Goal: Task Accomplishment & Management: Use online tool/utility

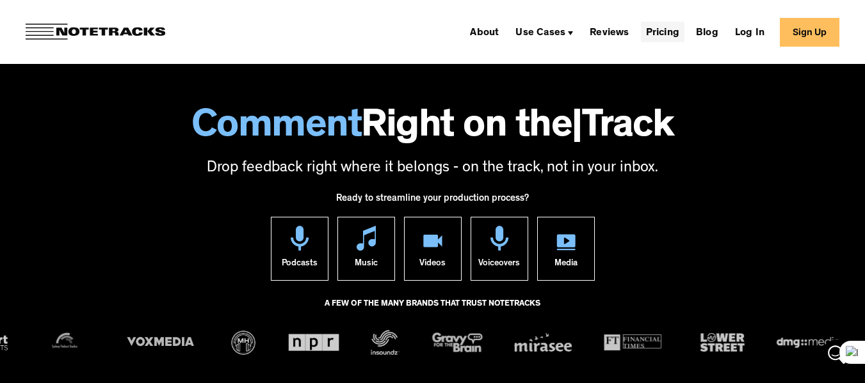
click at [667, 35] on link "Pricing" at bounding box center [663, 32] width 44 height 20
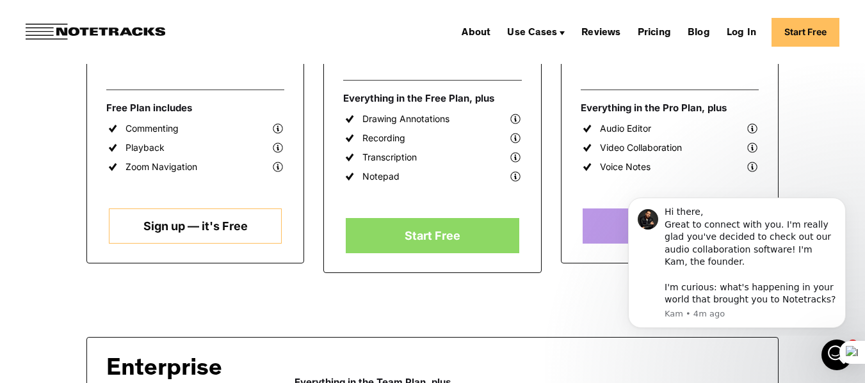
scroll to position [449, 0]
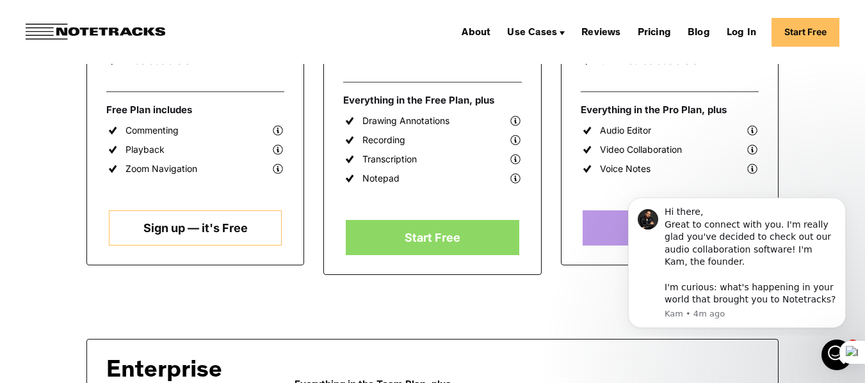
click at [175, 238] on link "Sign up — it's Free" at bounding box center [195, 228] width 173 height 35
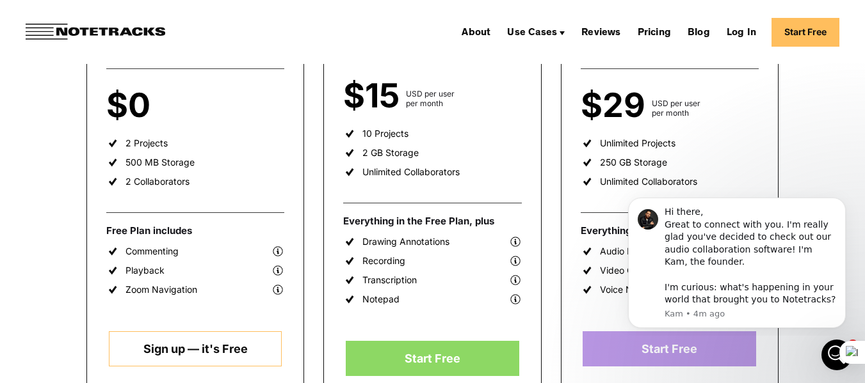
scroll to position [328, 0]
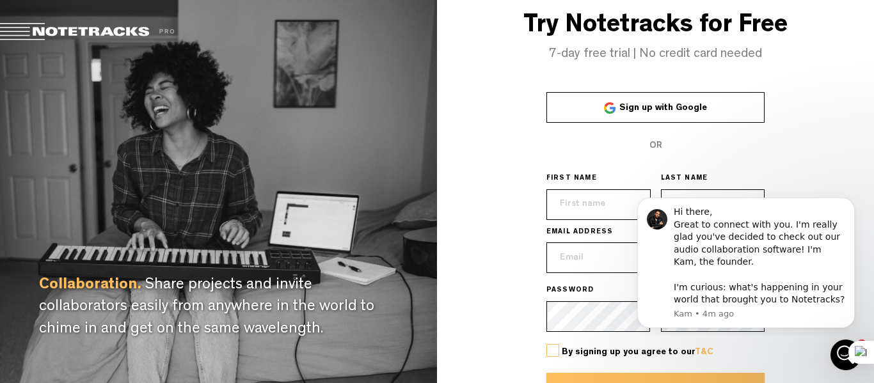
click at [634, 104] on span "Sign up with Google" at bounding box center [664, 108] width 88 height 9
click at [623, 104] on span "Sign up with Google" at bounding box center [664, 108] width 88 height 9
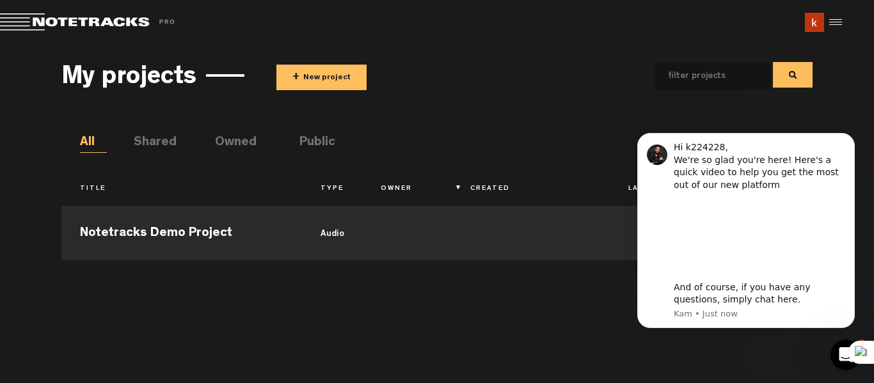
click at [309, 74] on button "+ New project" at bounding box center [321, 78] width 90 height 26
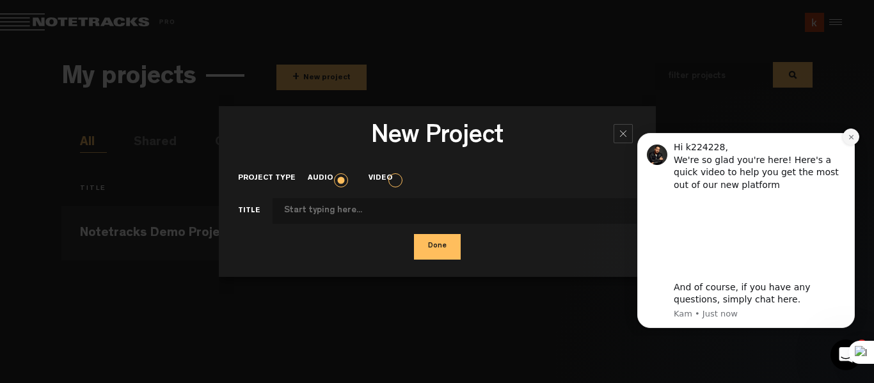
click at [847, 134] on button "Dismiss notification" at bounding box center [851, 137] width 17 height 17
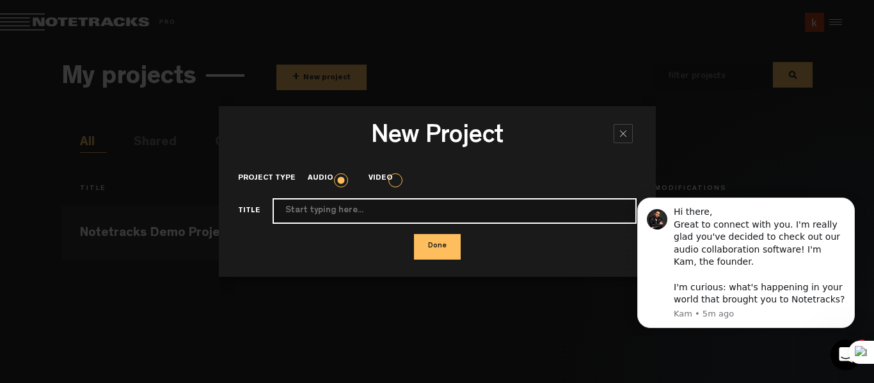
click at [477, 207] on input "Project type" at bounding box center [455, 211] width 364 height 26
type input "SE Assignment"
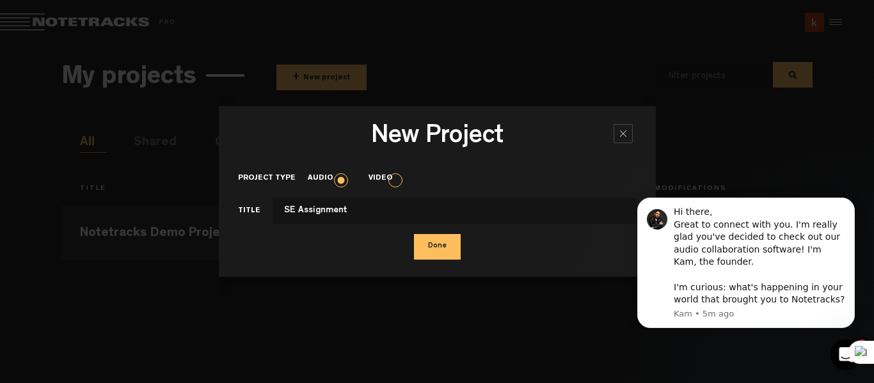
click at [424, 241] on button "Done" at bounding box center [437, 247] width 47 height 26
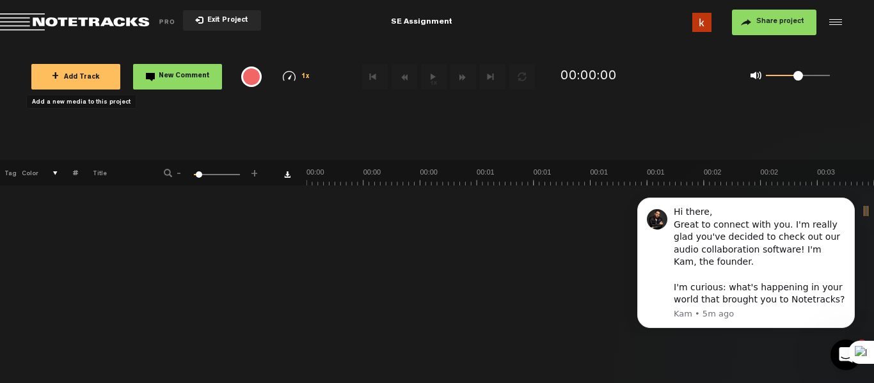
click at [73, 77] on span "+ Add Track" at bounding box center [76, 77] width 48 height 7
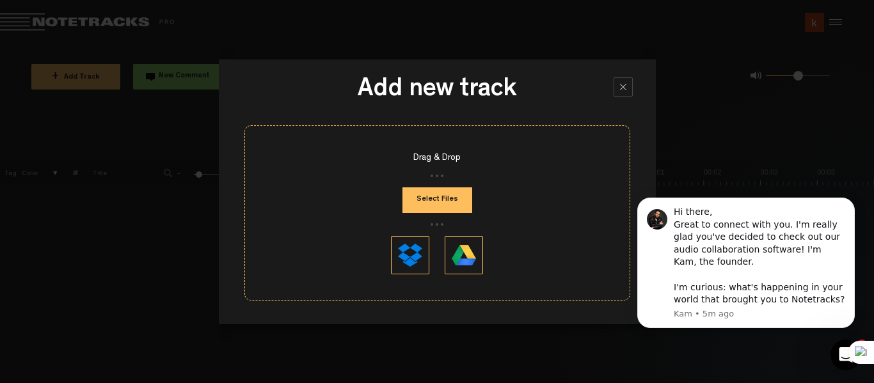
click at [447, 198] on button "Select Files" at bounding box center [438, 201] width 70 height 26
click at [461, 249] on button at bounding box center [464, 255] width 38 height 38
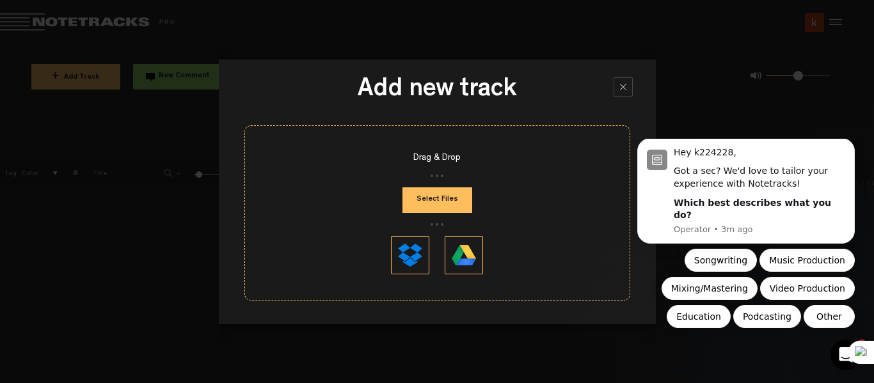
click at [440, 197] on button "Select Files" at bounding box center [438, 201] width 70 height 26
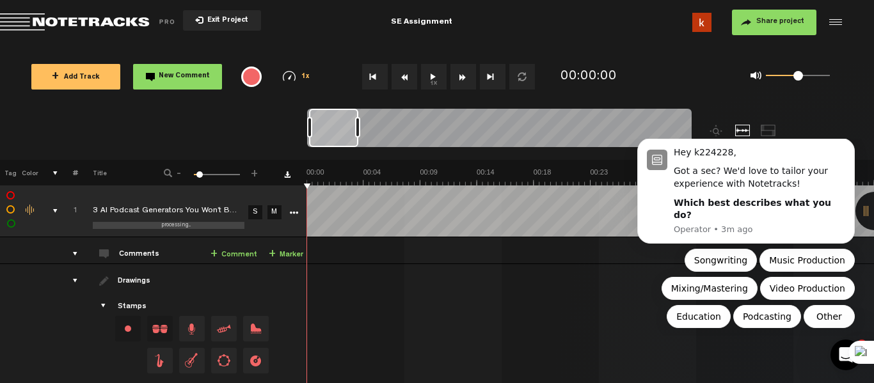
click at [437, 80] on button "1x" at bounding box center [434, 77] width 26 height 26
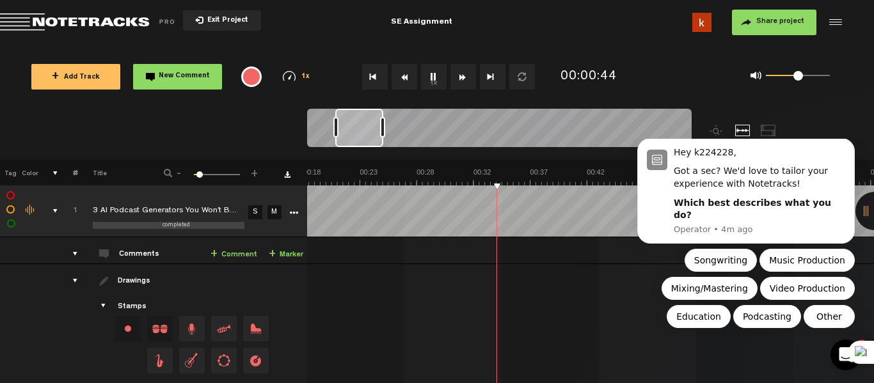
click at [488, 45] on div "+ Add Track New Comment 1x 0.25x 0.5x 0.75x 1x 1.25x 1.5x 1.75x 2x All emojis 😀…" at bounding box center [437, 77] width 874 height 64
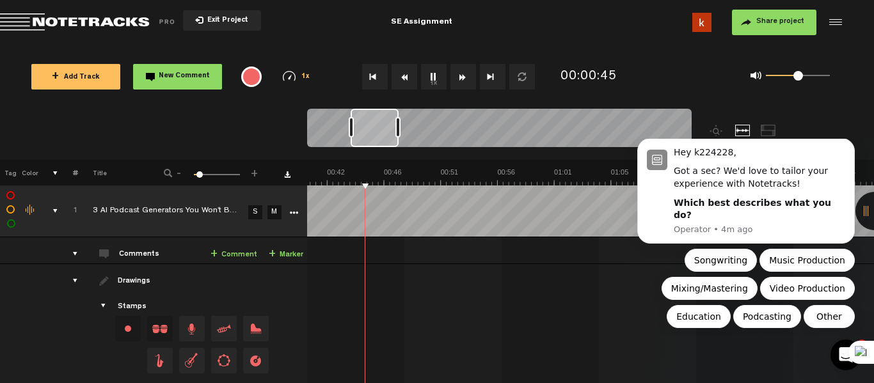
scroll to position [0, 10]
click at [433, 71] on button "1x" at bounding box center [434, 77] width 26 height 26
click at [428, 74] on button "1x" at bounding box center [434, 77] width 26 height 26
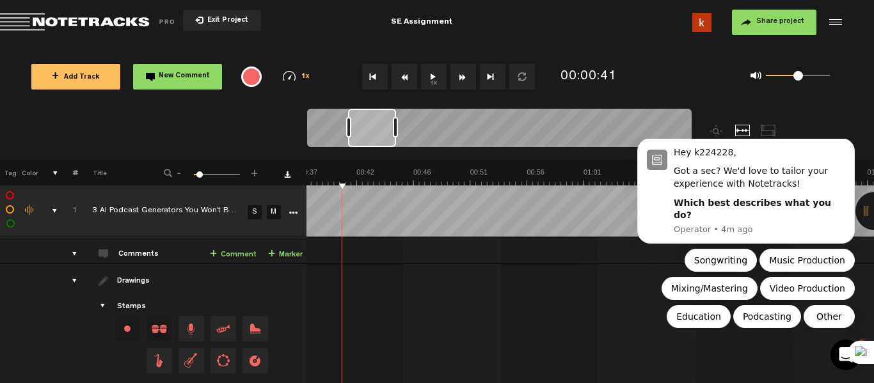
click at [433, 77] on button "1x" at bounding box center [434, 77] width 26 height 26
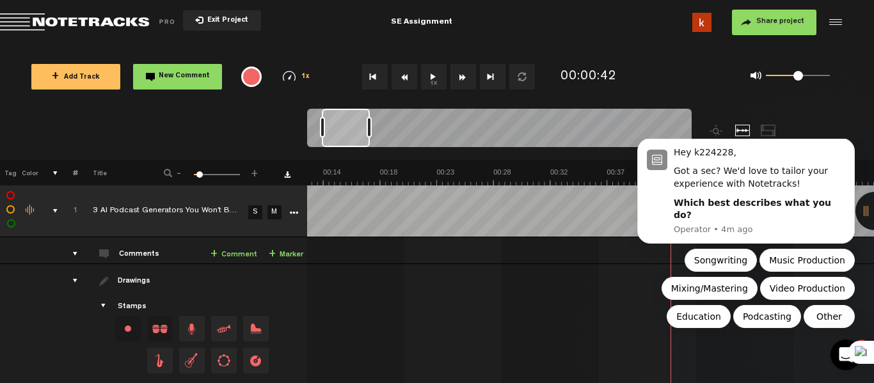
scroll to position [0, 0]
click at [437, 84] on button "1x" at bounding box center [434, 77] width 26 height 26
click at [435, 75] on button "1x" at bounding box center [434, 77] width 26 height 26
drag, startPoint x: 378, startPoint y: 125, endPoint x: 339, endPoint y: 163, distance: 54.8
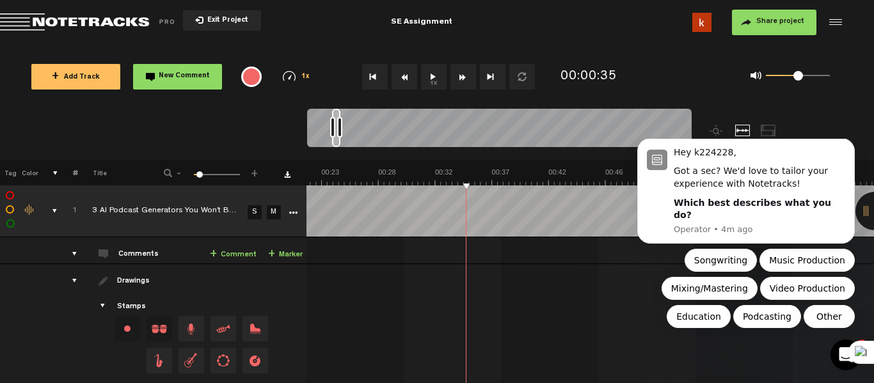
click at [339, 45] on div "Loading... + Add Track New Comment 1x 0.25x 0.5x 0.75x 1x 1.25x 1.5x 1.75x 2x A…" at bounding box center [437, 45] width 874 height 0
drag, startPoint x: 338, startPoint y: 125, endPoint x: 390, endPoint y: 128, distance: 51.9
click at [390, 128] on div at bounding box center [391, 127] width 5 height 20
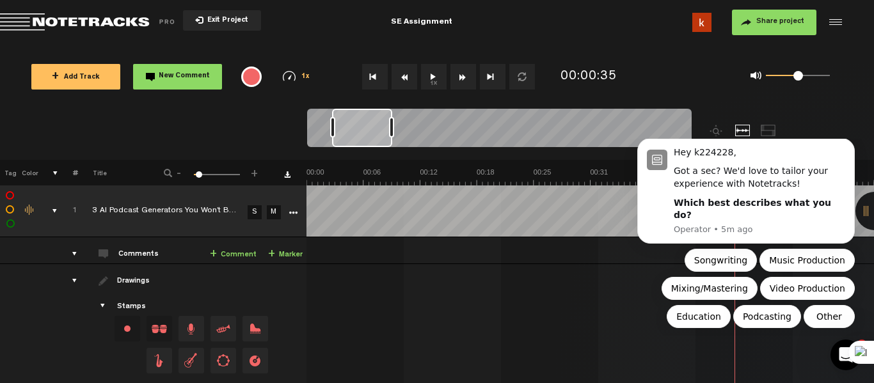
click at [178, 84] on button "New Comment" at bounding box center [177, 77] width 89 height 26
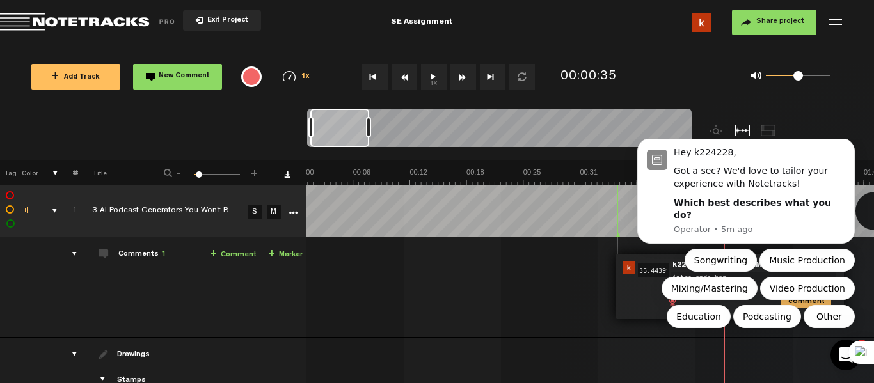
type textarea "intro ends here"
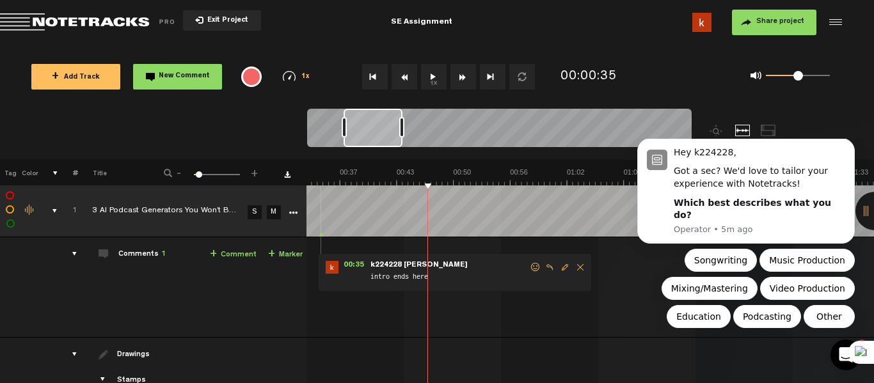
scroll to position [0, 230]
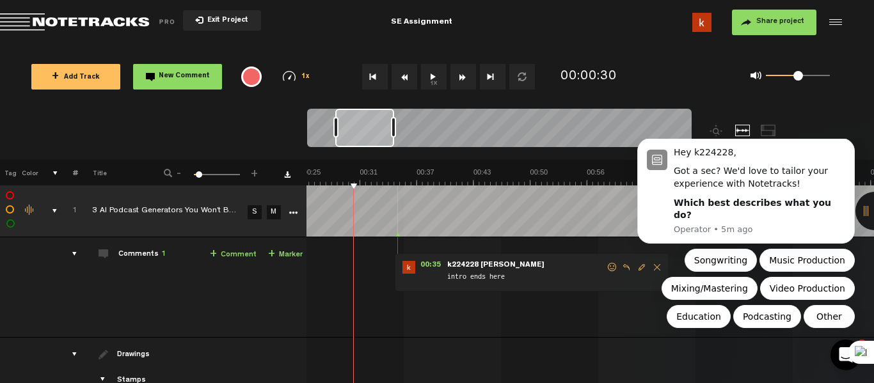
click at [432, 86] on button "1x" at bounding box center [434, 77] width 26 height 26
click at [431, 79] on button "1x" at bounding box center [434, 77] width 26 height 26
click at [61, 358] on div "drawings" at bounding box center [70, 354] width 20 height 13
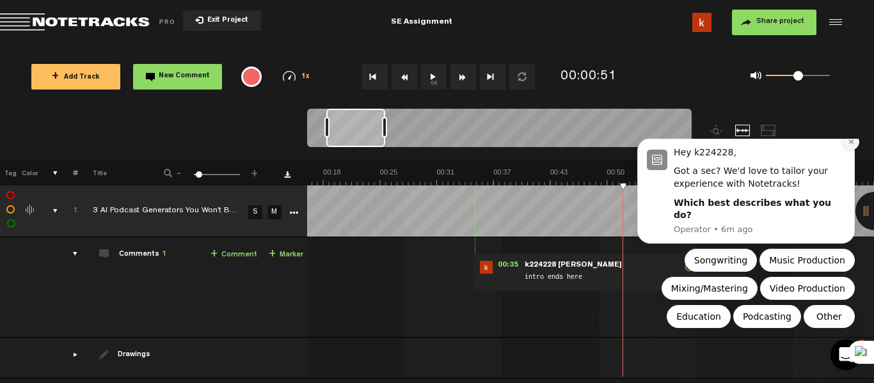
click at [851, 145] on icon "Dismiss notification" at bounding box center [851, 141] width 7 height 7
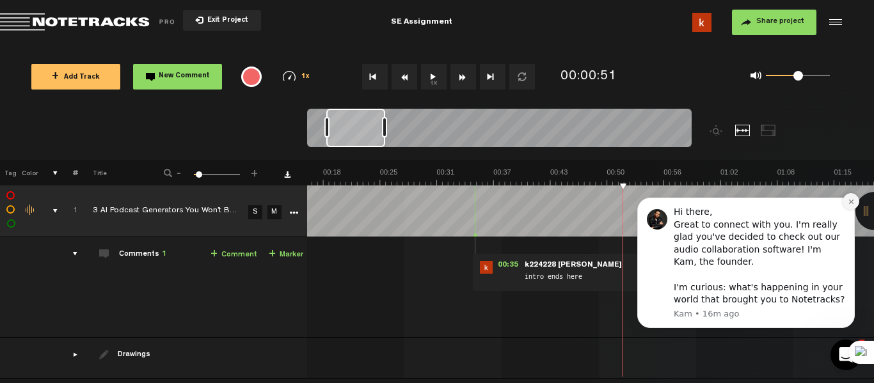
click at [851, 194] on button "Dismiss notification" at bounding box center [851, 201] width 17 height 17
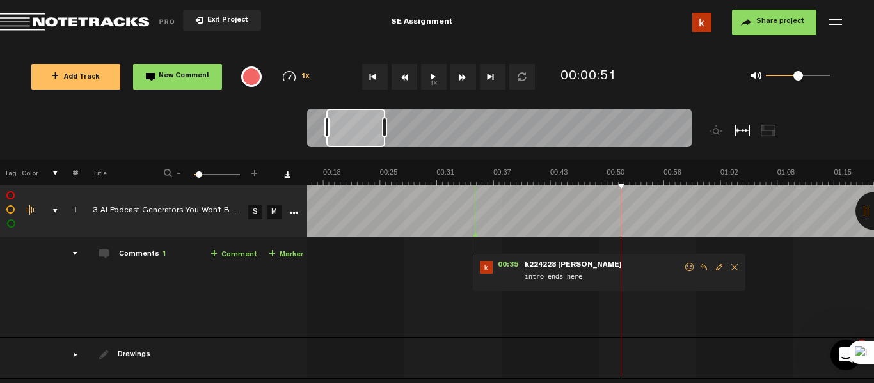
drag, startPoint x: 509, startPoint y: 237, endPoint x: 637, endPoint y: 309, distance: 146.2
click at [637, 309] on div "00:35 - NaN:NaN • k224228 Aniqa Azhar: "intro ends here" k224228 Aniqa Azhar in…" at bounding box center [439, 293] width 566 height 90
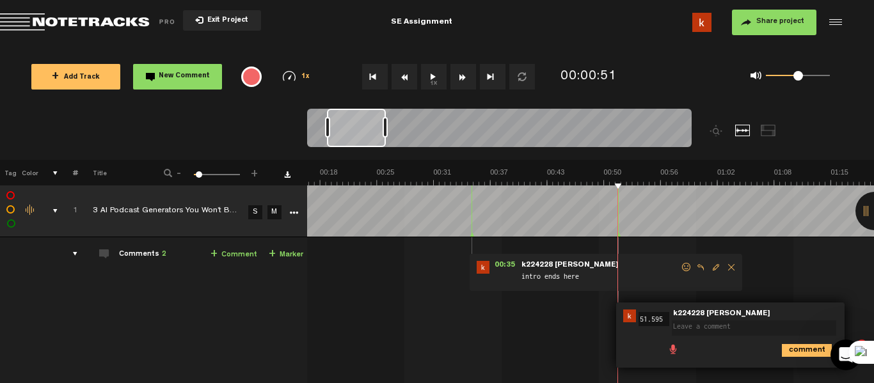
scroll to position [53, 0]
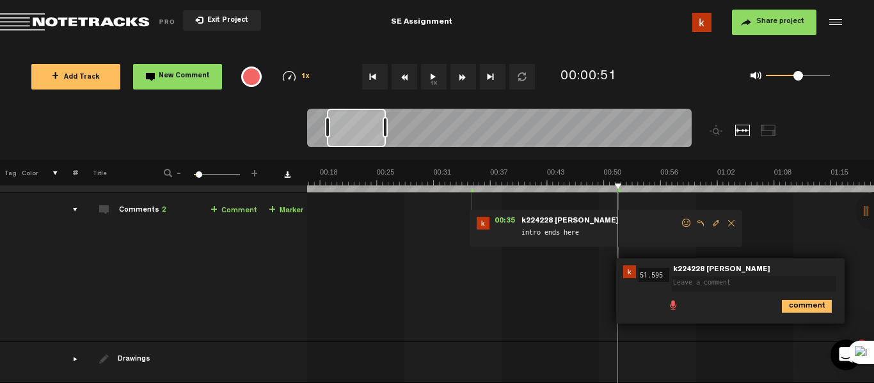
click at [822, 217] on td "1 3 AI Podcast Generators You Won’t Believe Exist in 2025! - Greg Preece (youtu…" at bounding box center [591, 267] width 568 height 149
click at [675, 298] on span at bounding box center [673, 304] width 13 height 13
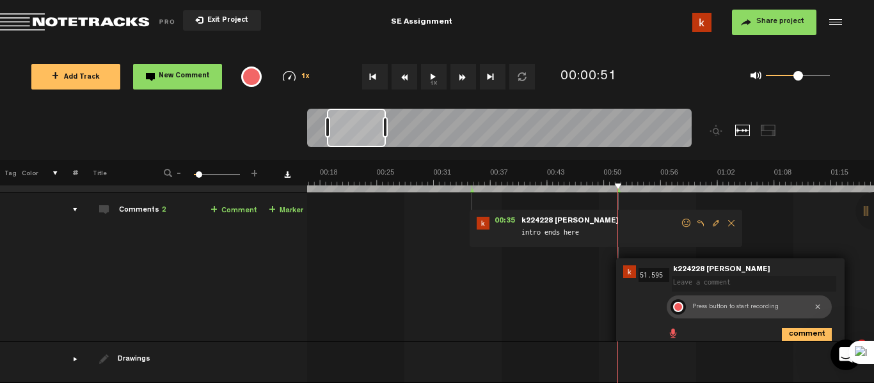
click at [677, 302] on div at bounding box center [678, 307] width 10 height 10
click at [677, 300] on div at bounding box center [678, 307] width 15 height 15
click at [679, 300] on div at bounding box center [678, 307] width 15 height 15
click at [718, 300] on div at bounding box center [745, 307] width 113 height 15
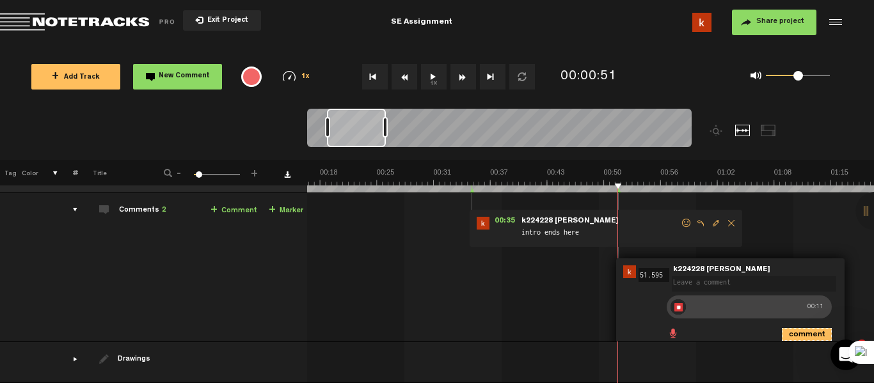
click at [810, 330] on icon "comment" at bounding box center [807, 334] width 50 height 13
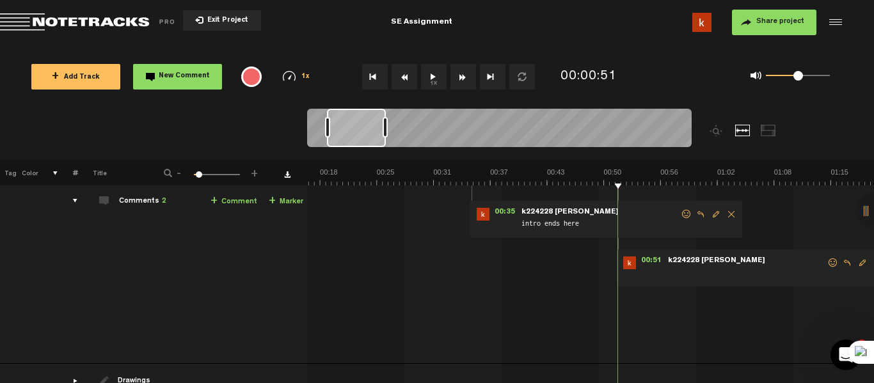
click at [74, 196] on div "comments" at bounding box center [70, 201] width 20 height 13
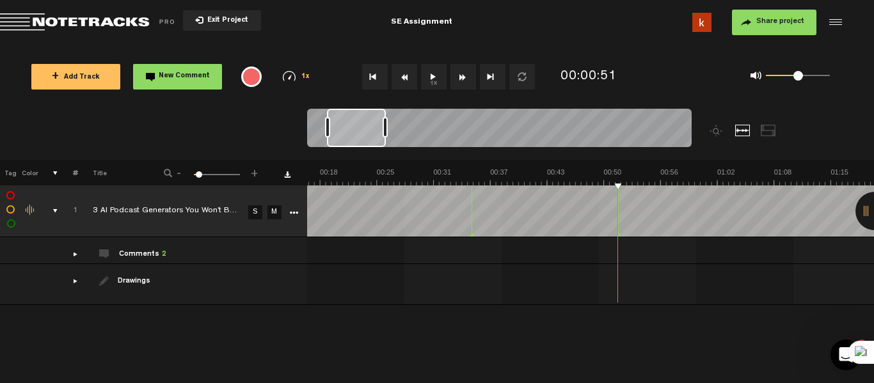
click at [74, 253] on div "comments" at bounding box center [70, 254] width 20 height 13
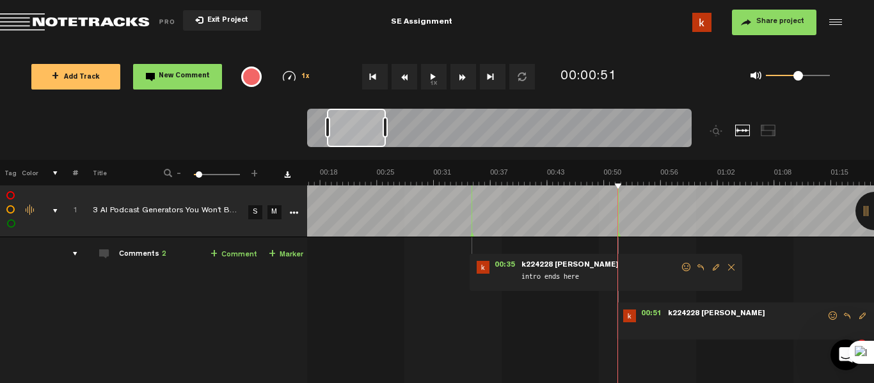
click at [670, 317] on span "k224228 Aniqa Azhar" at bounding box center [717, 314] width 100 height 9
click at [731, 326] on span at bounding box center [747, 327] width 160 height 14
click at [858, 312] on span "Edit comment" at bounding box center [862, 316] width 15 height 9
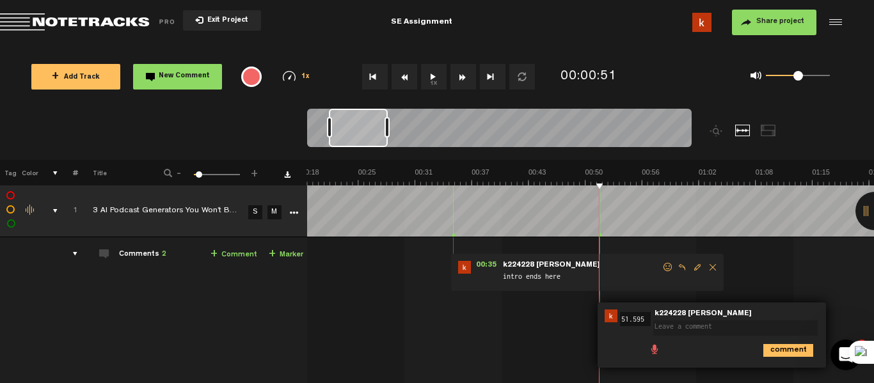
scroll to position [0, 175]
click at [655, 351] on span at bounding box center [654, 348] width 13 height 13
click at [657, 351] on span at bounding box center [654, 348] width 13 height 13
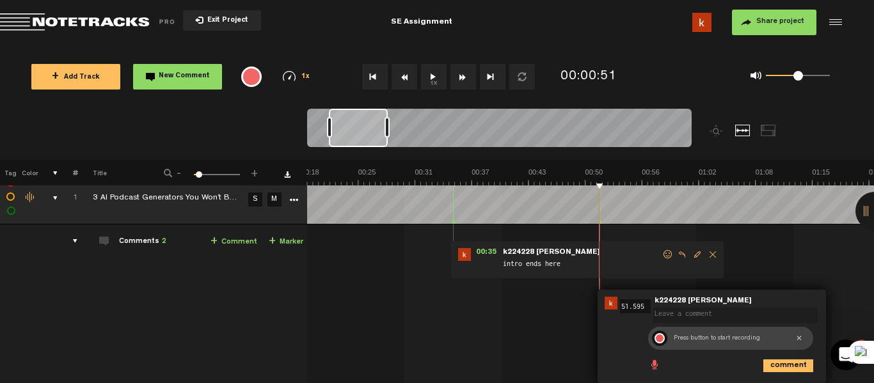
scroll to position [14, 0]
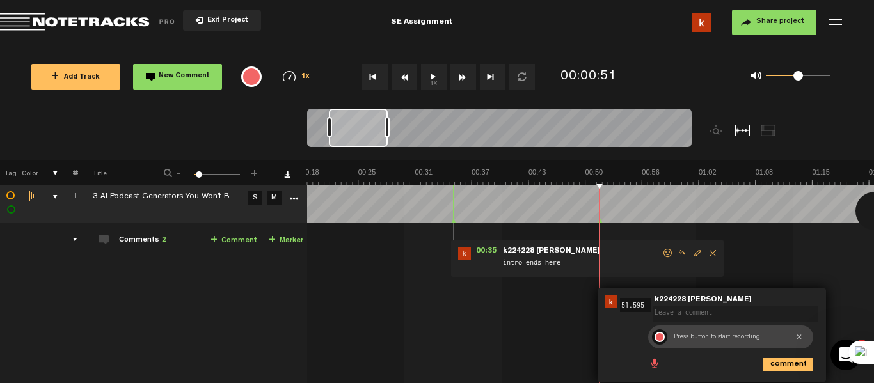
click at [658, 335] on div at bounding box center [660, 337] width 10 height 10
click at [658, 335] on div at bounding box center [659, 337] width 15 height 15
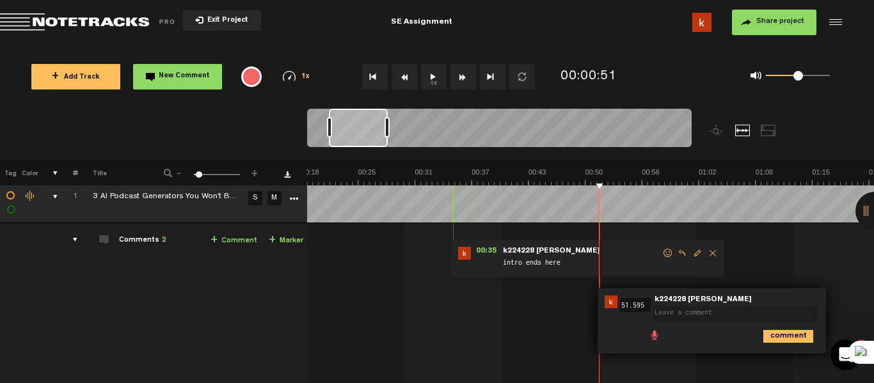
click at [654, 333] on span at bounding box center [654, 334] width 13 height 13
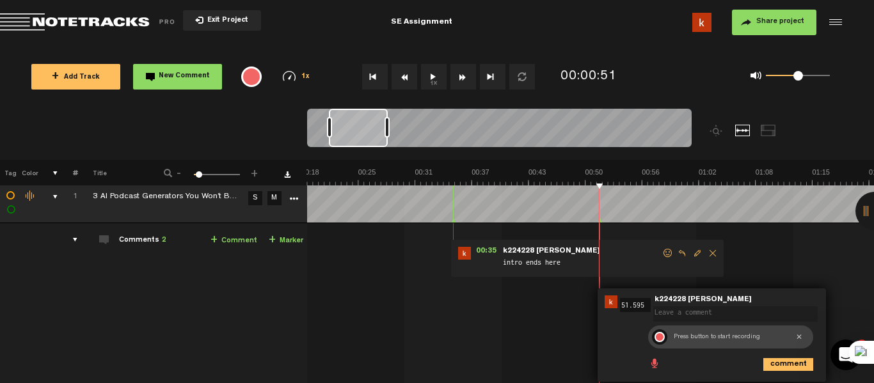
click at [654, 333] on div at bounding box center [659, 337] width 15 height 15
click at [657, 339] on div at bounding box center [660, 337] width 10 height 10
click at [660, 339] on div at bounding box center [659, 337] width 15 height 15
click at [767, 364] on icon "comment" at bounding box center [789, 364] width 50 height 13
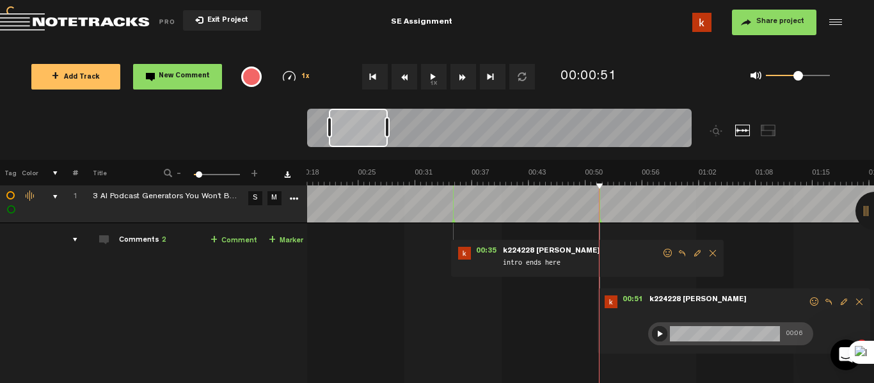
click at [654, 333] on div at bounding box center [659, 333] width 15 height 15
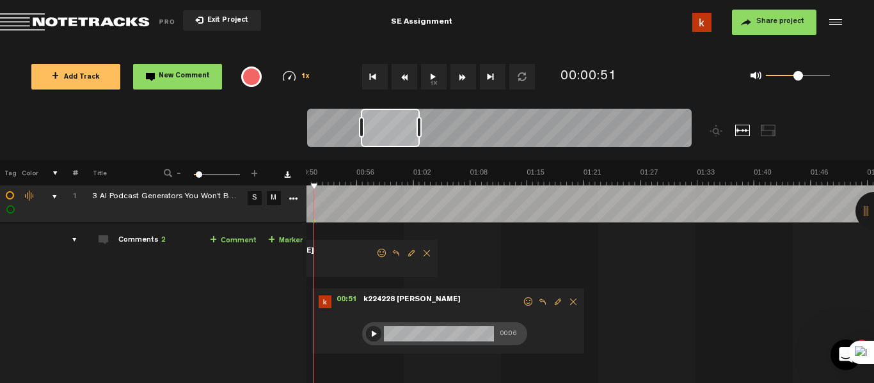
scroll to position [0, 384]
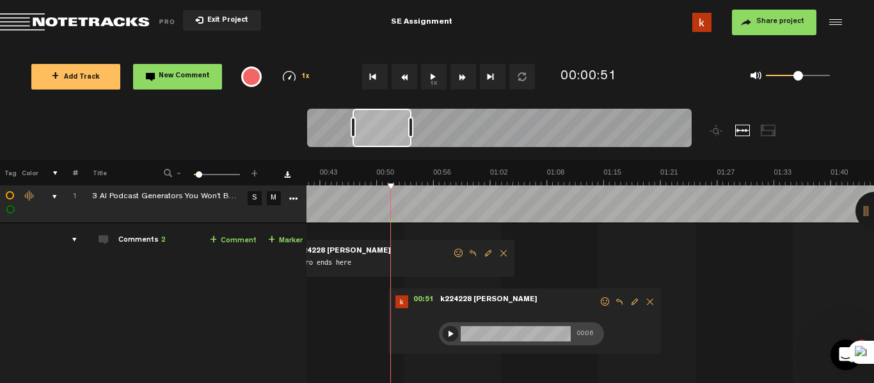
click at [280, 241] on link "+ Marker" at bounding box center [285, 241] width 35 height 15
click at [282, 246] on link "+ Marker" at bounding box center [285, 241] width 35 height 15
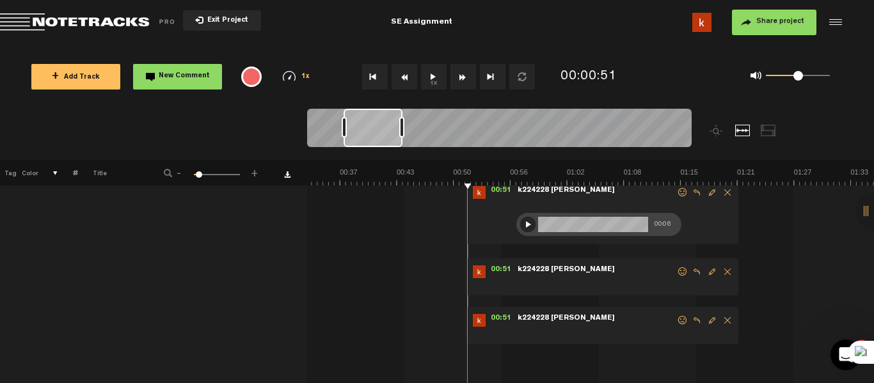
scroll to position [0, 0]
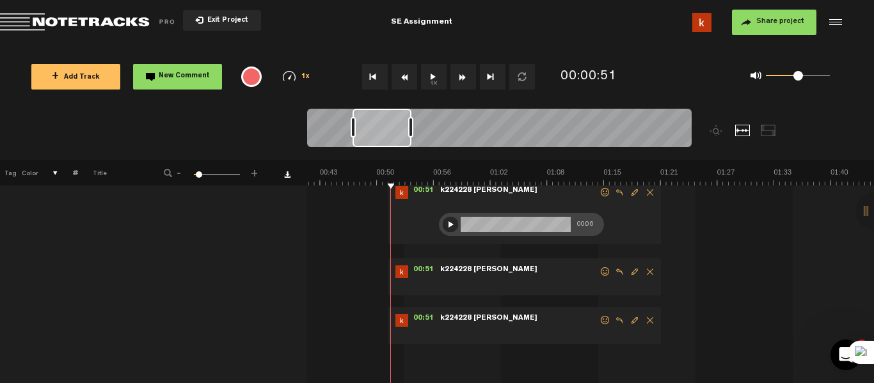
click at [650, 318] on span "Delete comment" at bounding box center [650, 320] width 15 height 9
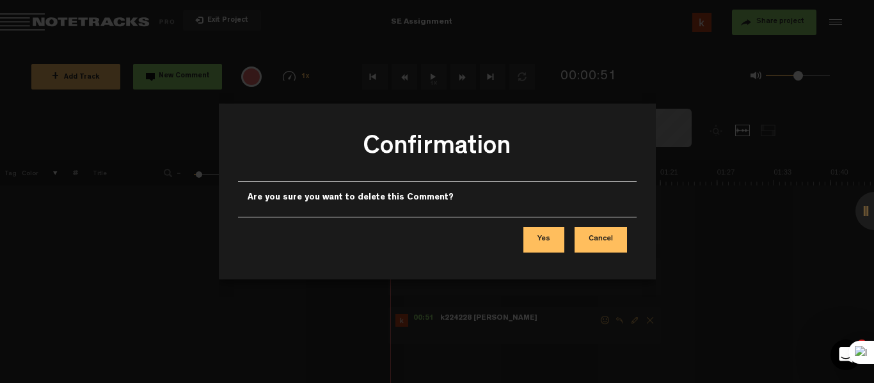
click at [543, 241] on button "Yes" at bounding box center [544, 240] width 41 height 26
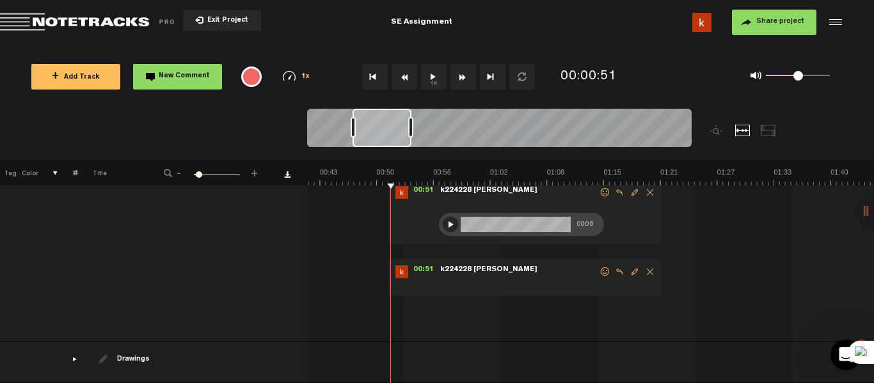
click at [603, 268] on span at bounding box center [605, 272] width 13 height 9
click at [630, 268] on span "Edit comment" at bounding box center [634, 272] width 15 height 9
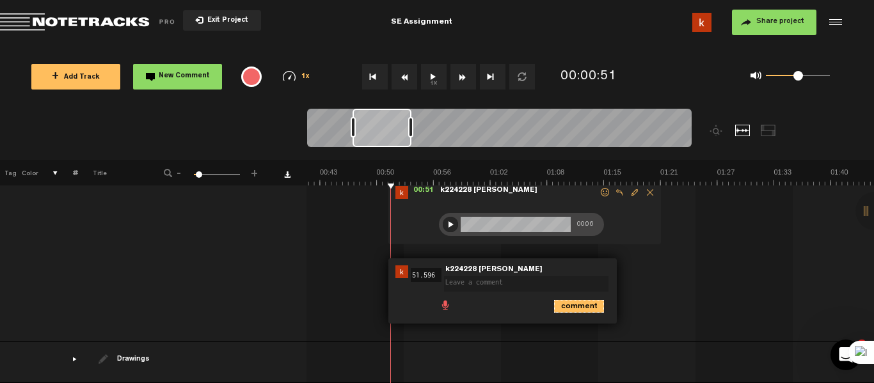
click at [576, 308] on icon "comment" at bounding box center [579, 306] width 50 height 13
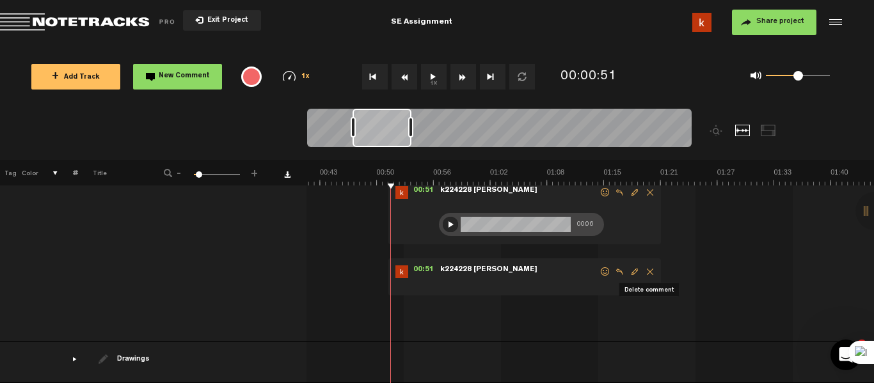
click at [646, 269] on span "Delete comment" at bounding box center [650, 272] width 15 height 9
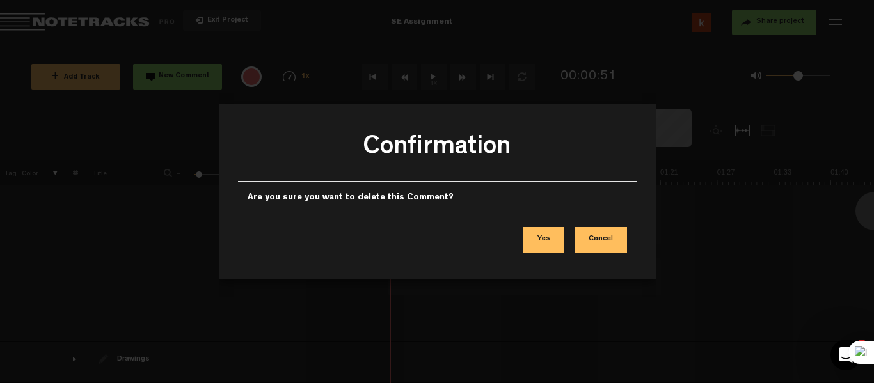
click at [538, 244] on button "Yes" at bounding box center [544, 240] width 41 height 26
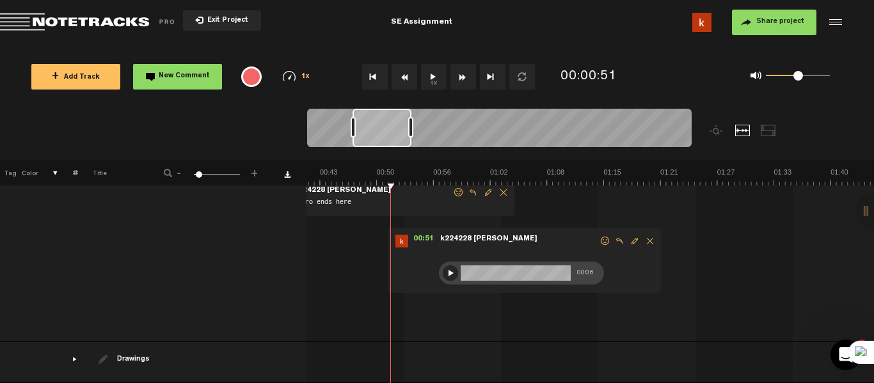
click at [70, 353] on div "drawings" at bounding box center [70, 359] width 20 height 13
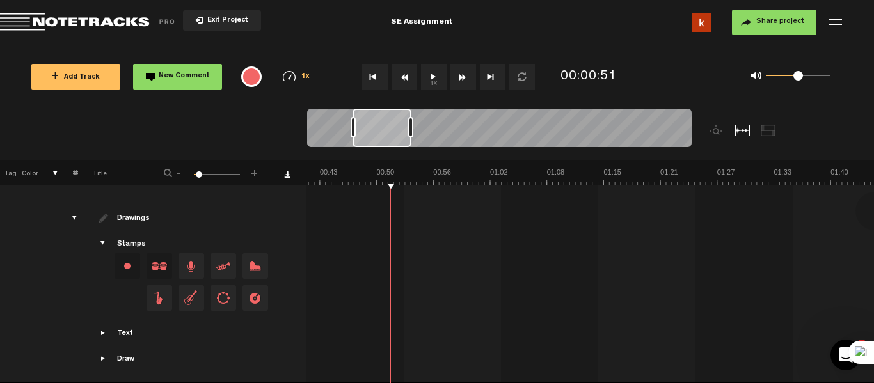
click at [104, 354] on span "Showcase draw menu" at bounding box center [104, 359] width 10 height 10
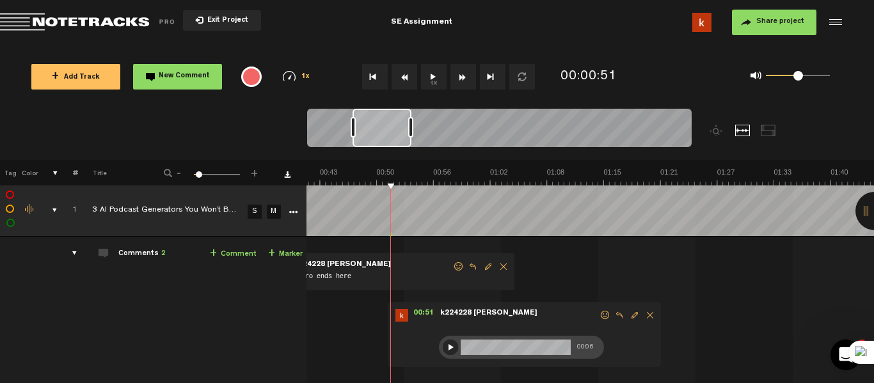
click at [429, 75] on button "1x" at bounding box center [434, 77] width 26 height 26
click at [826, 76] on div "0 1 1" at bounding box center [798, 76] width 64 height 3
drag, startPoint x: 826, startPoint y: 76, endPoint x: 838, endPoint y: 77, distance: 12.2
click at [838, 77] on div "0 1 1" at bounding box center [790, 77] width 105 height 18
drag, startPoint x: 439, startPoint y: 90, endPoint x: 437, endPoint y: 81, distance: 9.2
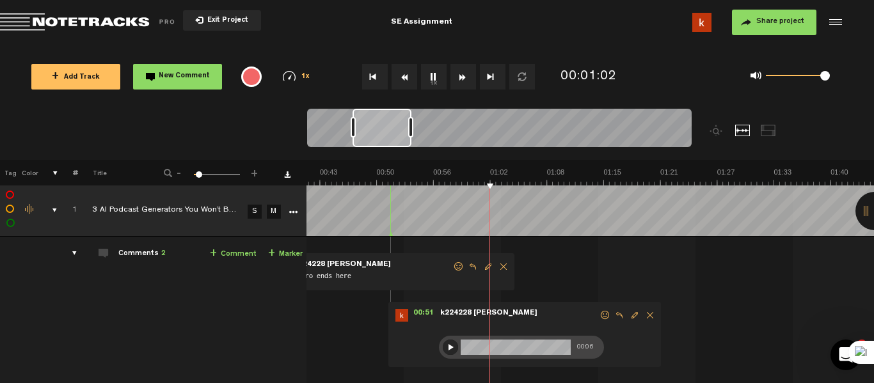
click at [437, 81] on div "1x" at bounding box center [442, 76] width 227 height 45
click at [437, 81] on button "1x" at bounding box center [434, 77] width 26 height 26
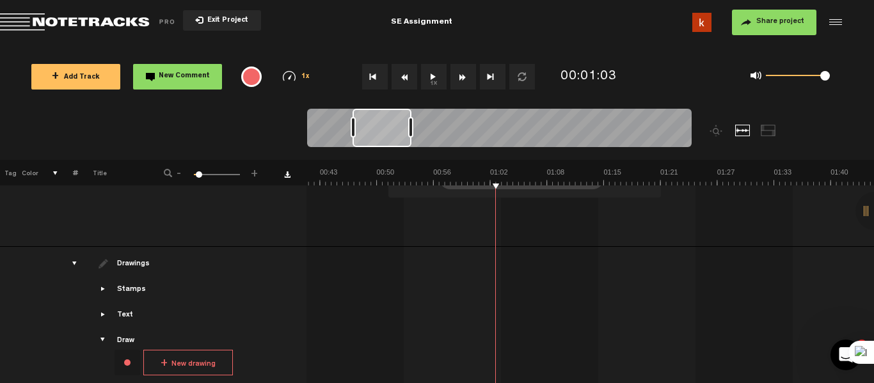
scroll to position [191, 4]
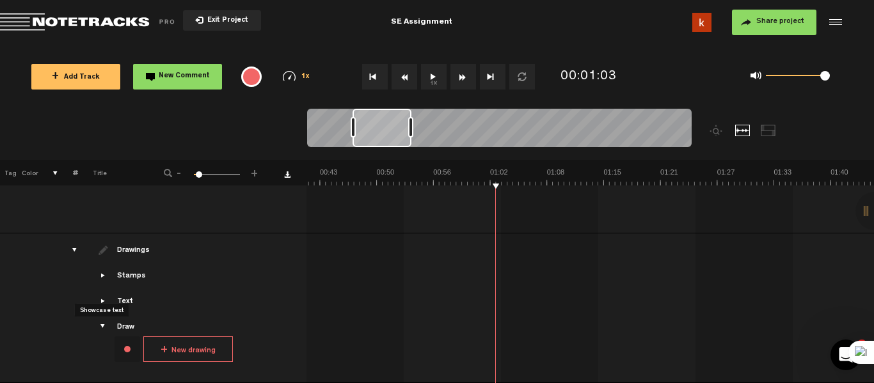
click at [99, 296] on span "Showcase text" at bounding box center [104, 301] width 10 height 10
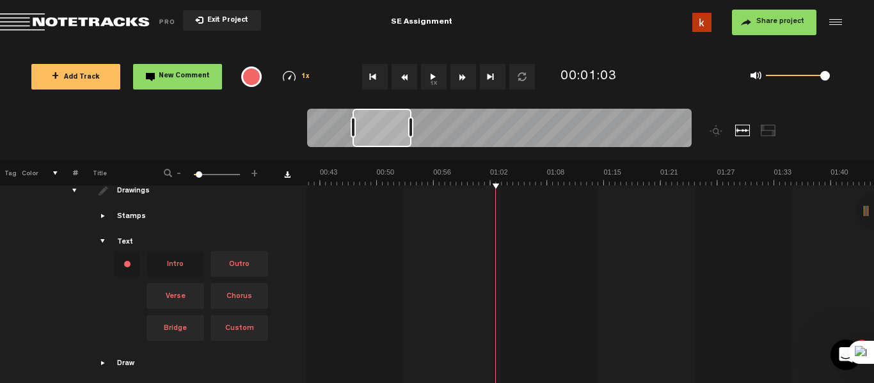
scroll to position [255, 4]
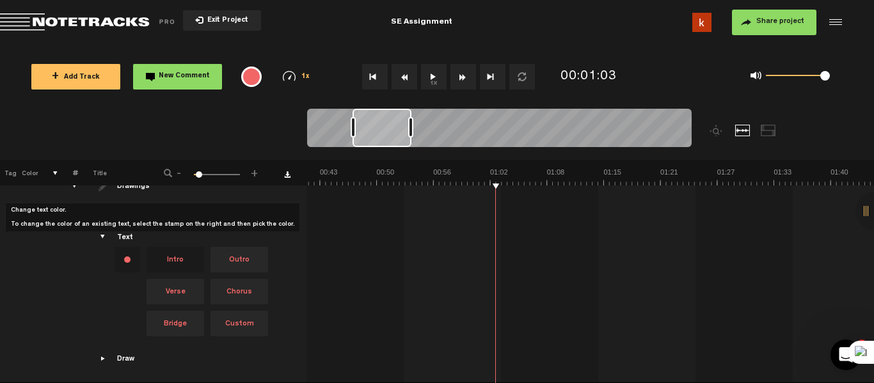
click at [123, 252] on div "Change text color.To change the color of an existing text, select the stamp on …" at bounding box center [128, 260] width 26 height 26
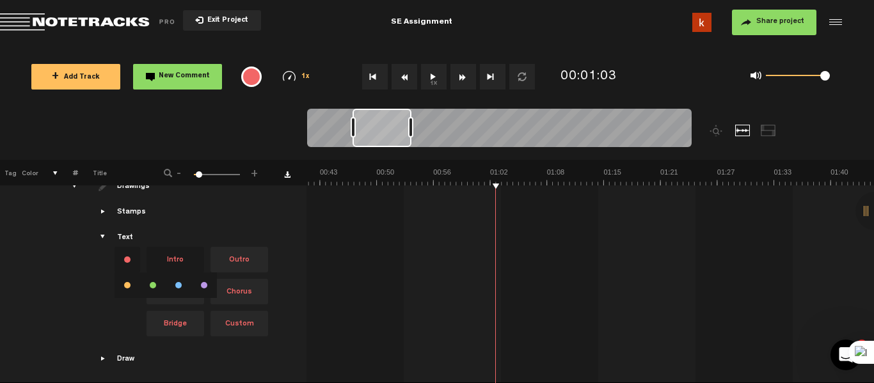
click at [228, 312] on span "Custom" at bounding box center [240, 324] width 58 height 26
drag, startPoint x: 230, startPoint y: 315, endPoint x: 477, endPoint y: 188, distance: 278.5
click at [477, 188] on tr "Drawings Stamps Text" at bounding box center [436, 277] width 875 height 214
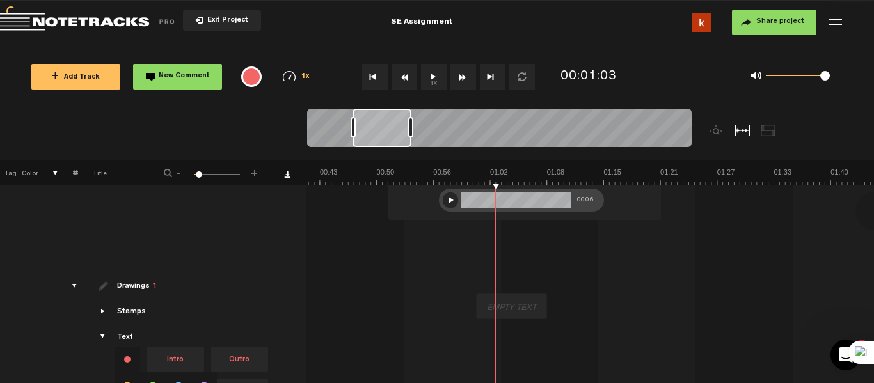
scroll to position [147, 4]
click at [510, 310] on div at bounding box center [512, 309] width 60 height 18
click at [517, 309] on div at bounding box center [511, 309] width 60 height 18
type input "A female voice here"
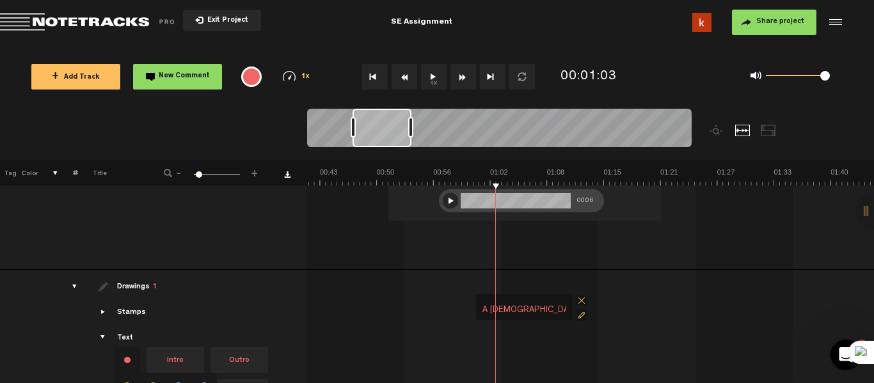
click at [534, 309] on div at bounding box center [512, 309] width 60 height 18
click at [522, 309] on div at bounding box center [511, 309] width 60 height 18
type input "A female voice here"
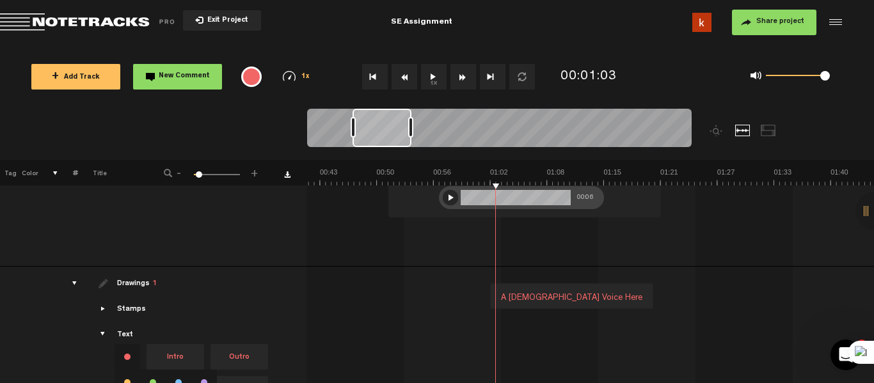
scroll to position [144, 4]
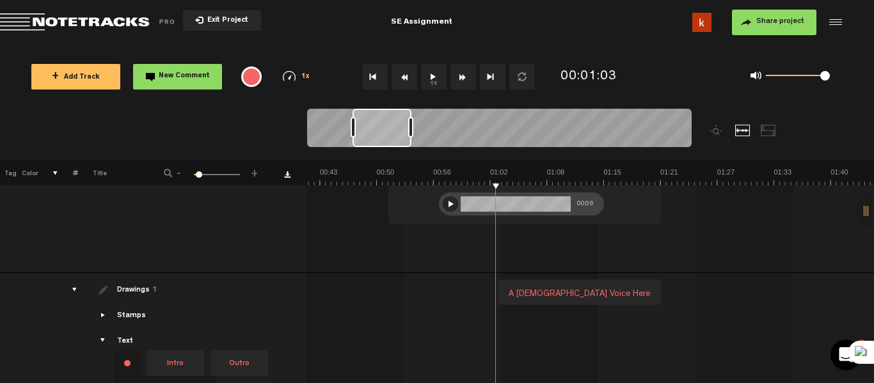
drag, startPoint x: 529, startPoint y: 302, endPoint x: 550, endPoint y: 291, distance: 24.6
click at [550, 291] on div "A female voice here" at bounding box center [580, 294] width 152 height 18
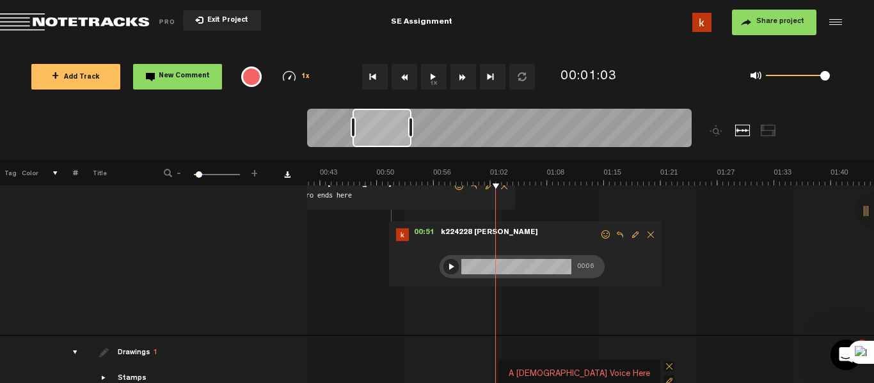
scroll to position [0, 0]
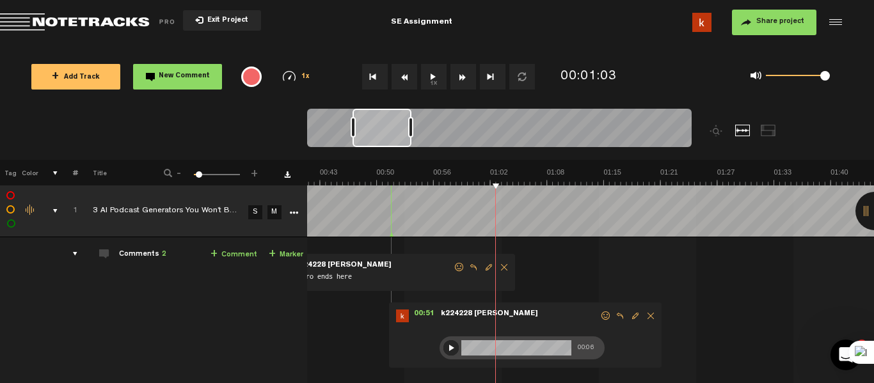
click at [437, 79] on button "1x" at bounding box center [434, 77] width 26 height 26
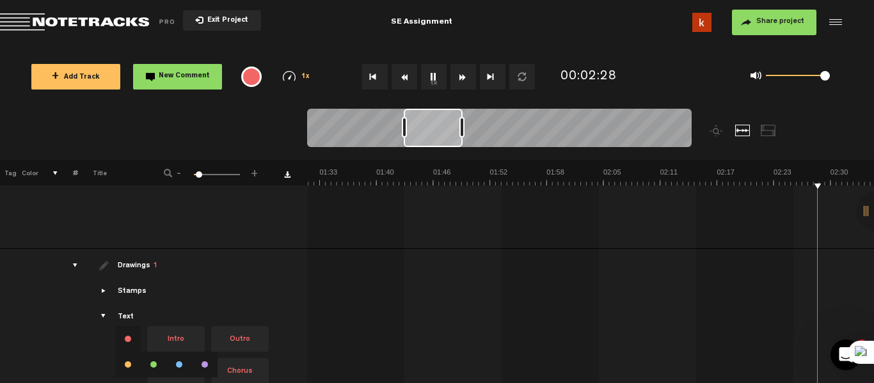
scroll to position [0, 1066]
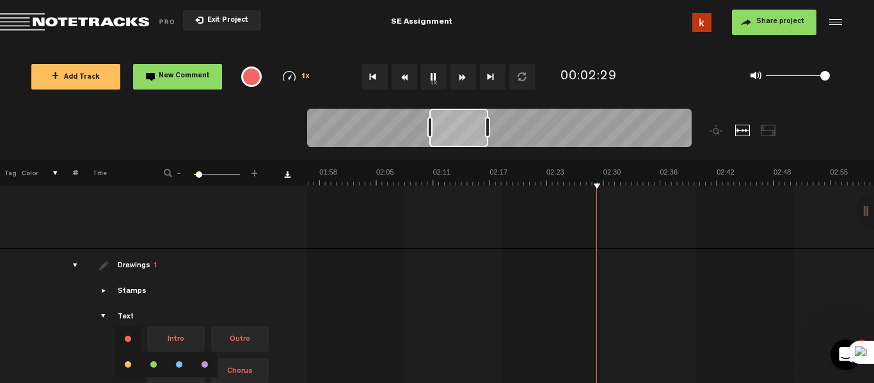
click at [436, 79] on button "1x" at bounding box center [434, 77] width 26 height 26
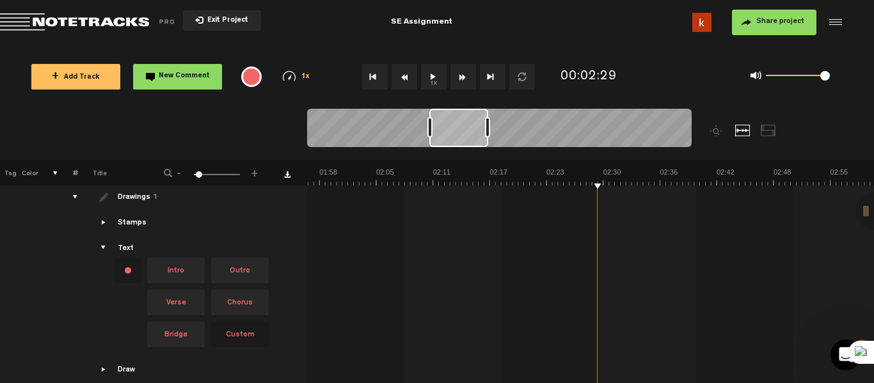
scroll to position [244, 0]
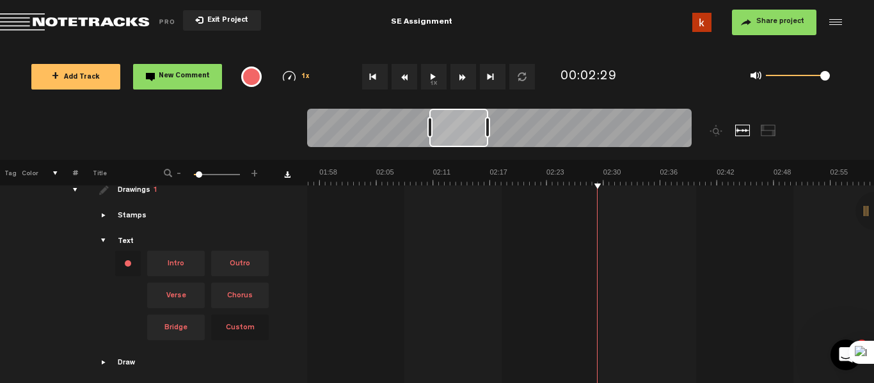
click at [236, 316] on span "Custom" at bounding box center [240, 328] width 58 height 26
drag, startPoint x: 246, startPoint y: 321, endPoint x: 594, endPoint y: 266, distance: 352.4
click at [594, 266] on tr "Drawings 1 Stamps Text Intro +" at bounding box center [437, 280] width 875 height 214
click at [619, 260] on div at bounding box center [625, 266] width 60 height 18
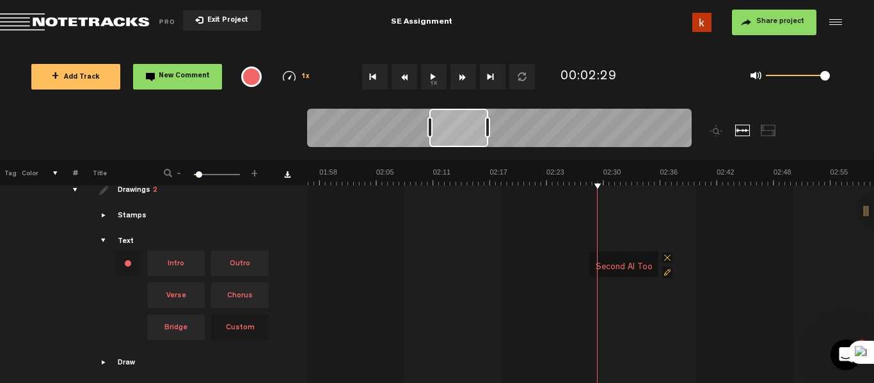
type input "Second AI tool"
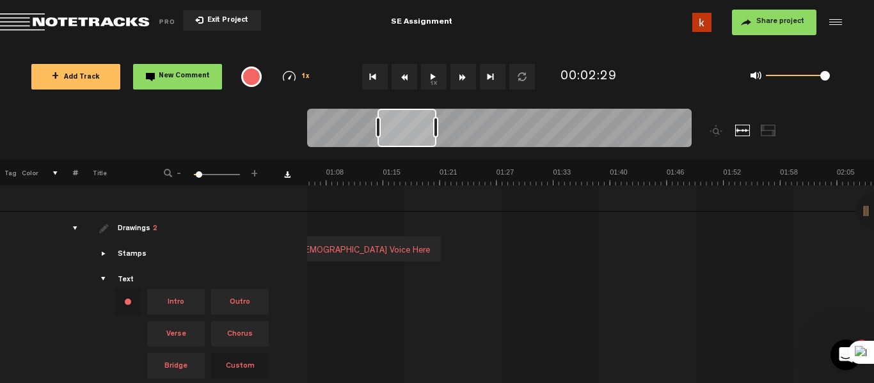
scroll to position [0, 221]
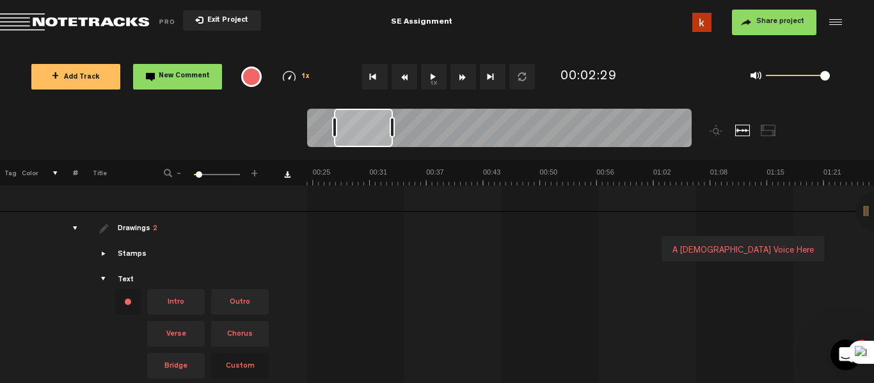
click at [755, 240] on div "A female voice here" at bounding box center [743, 249] width 163 height 26
click at [741, 244] on div "A female voice here" at bounding box center [744, 251] width 152 height 18
click at [828, 241] on span at bounding box center [833, 242] width 10 height 10
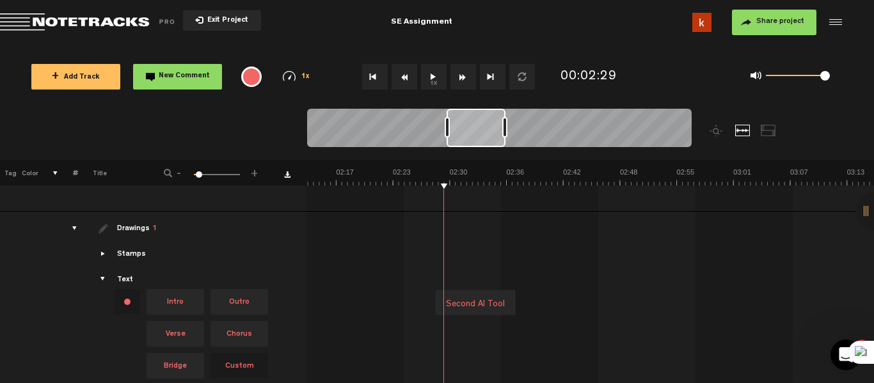
scroll to position [255, 10]
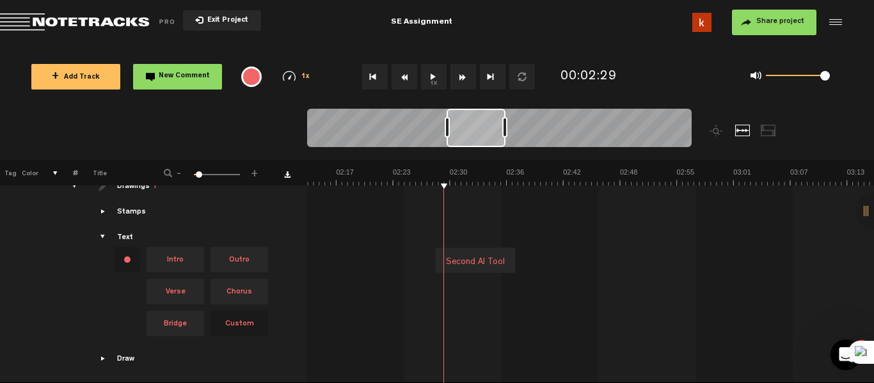
click at [99, 354] on span "Showcase draw menu" at bounding box center [104, 359] width 10 height 10
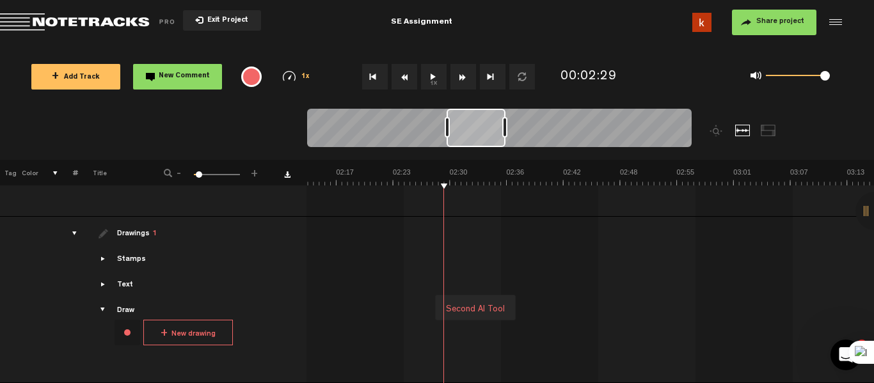
scroll to position [210, 10]
click at [436, 84] on button "1x" at bounding box center [434, 77] width 26 height 26
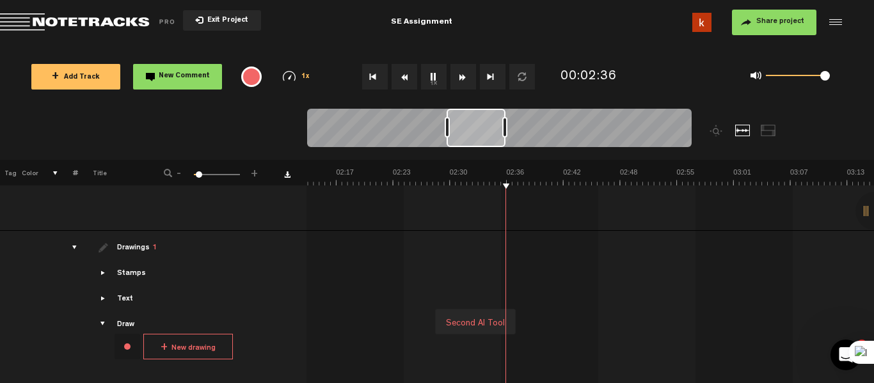
scroll to position [186, 10]
click at [99, 278] on span "Showcase stamps" at bounding box center [104, 274] width 10 height 10
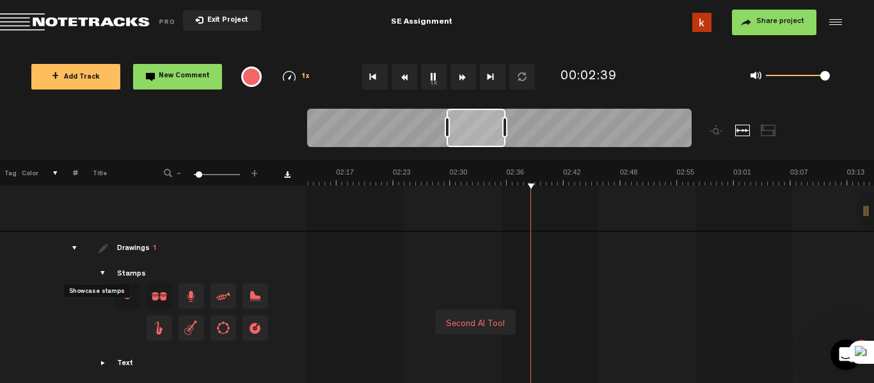
click at [99, 278] on span "Showcase stamps" at bounding box center [104, 274] width 10 height 10
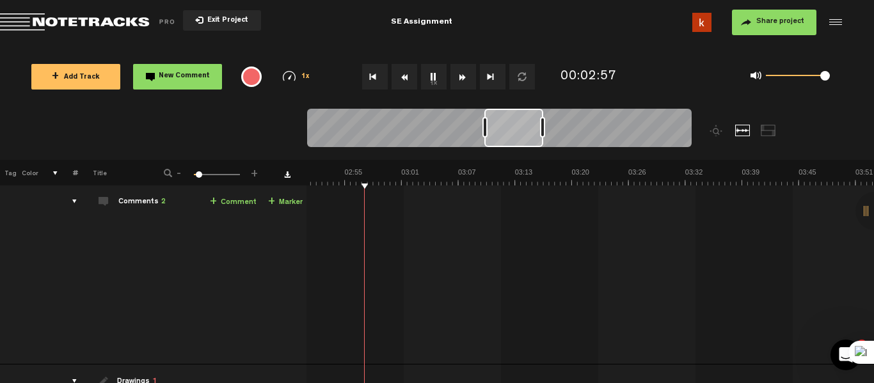
scroll to position [0, 1553]
click at [500, 182] on img at bounding box center [457, 177] width 3406 height 18
click at [596, 180] on img at bounding box center [457, 177] width 3406 height 18
click at [677, 182] on img at bounding box center [457, 177] width 3406 height 18
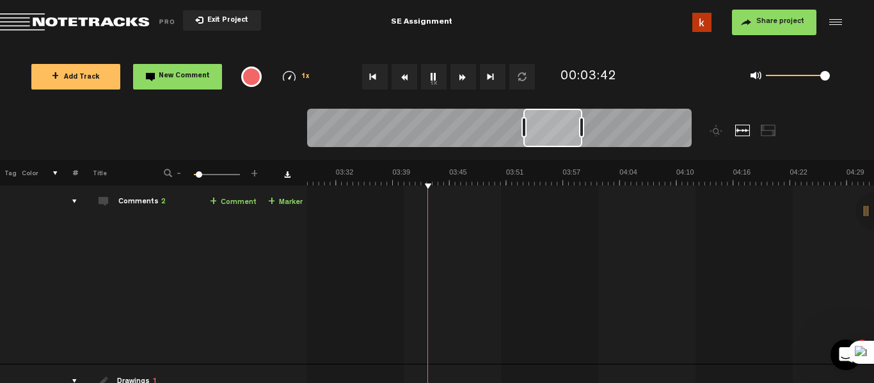
click at [497, 182] on img at bounding box center [109, 177] width 3406 height 18
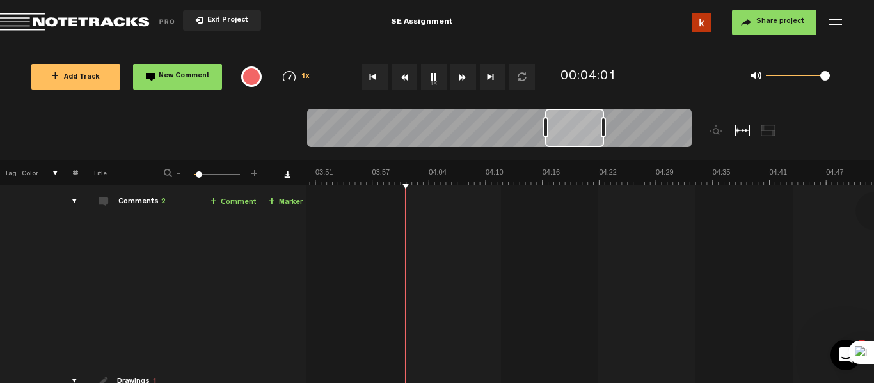
click at [441, 72] on button "1x" at bounding box center [434, 77] width 26 height 26
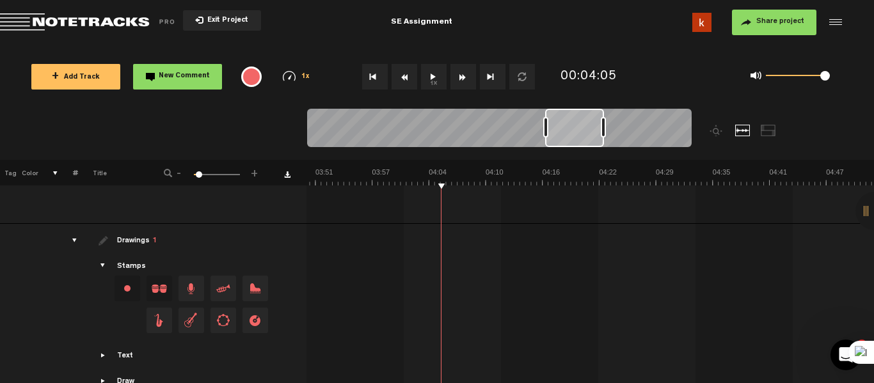
scroll to position [223, 10]
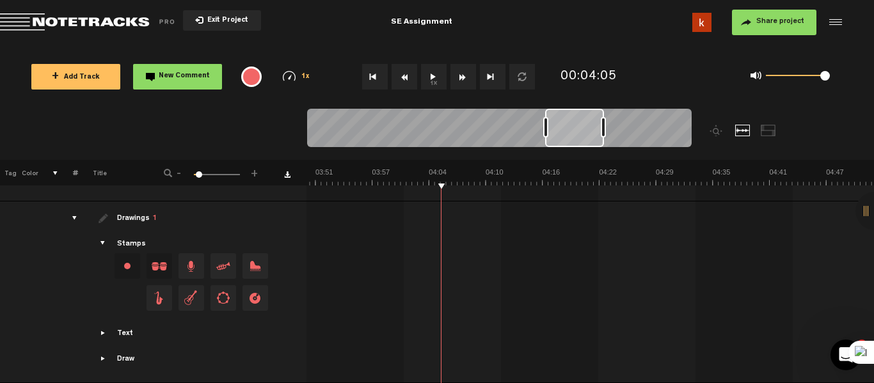
click at [99, 328] on span "Showcase text" at bounding box center [104, 333] width 10 height 10
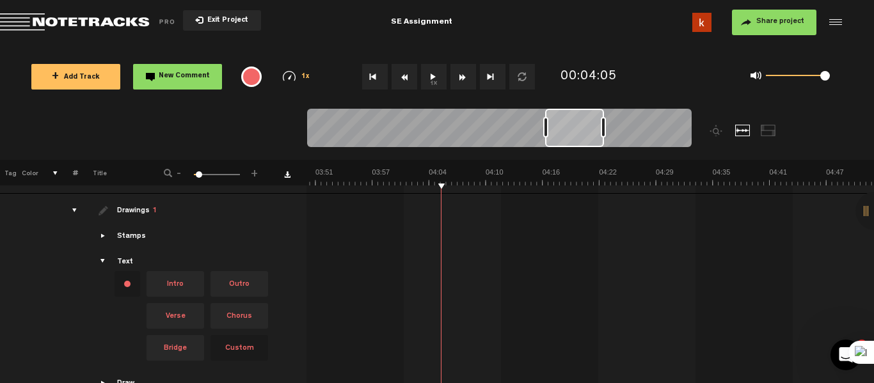
click at [227, 342] on span "Custom" at bounding box center [240, 348] width 58 height 26
drag, startPoint x: 227, startPoint y: 342, endPoint x: 445, endPoint y: 189, distance: 266.5
click at [445, 189] on tbody "1 completed 3 AI Podcast Generators You Won’t Believe Exist in 2025! - Greg Pre…" at bounding box center [436, 184] width 875 height 445
click at [445, 194] on td "Second AI tool" at bounding box center [591, 301] width 568 height 214
click at [458, 224] on div at bounding box center [488, 233] width 60 height 18
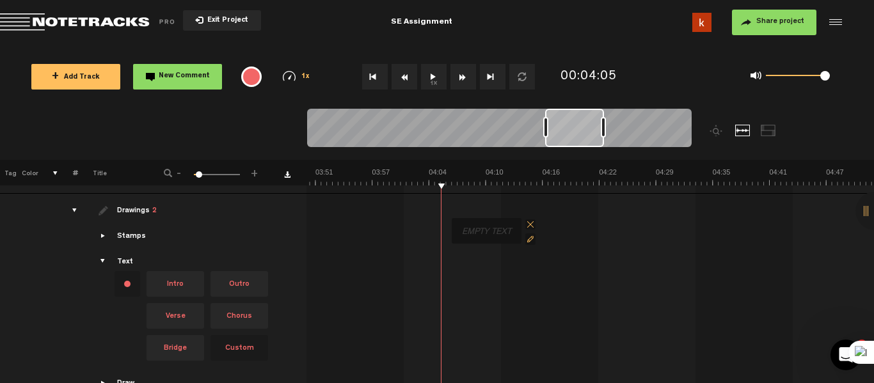
click at [457, 224] on div at bounding box center [487, 232] width 60 height 18
type input "The third tool"
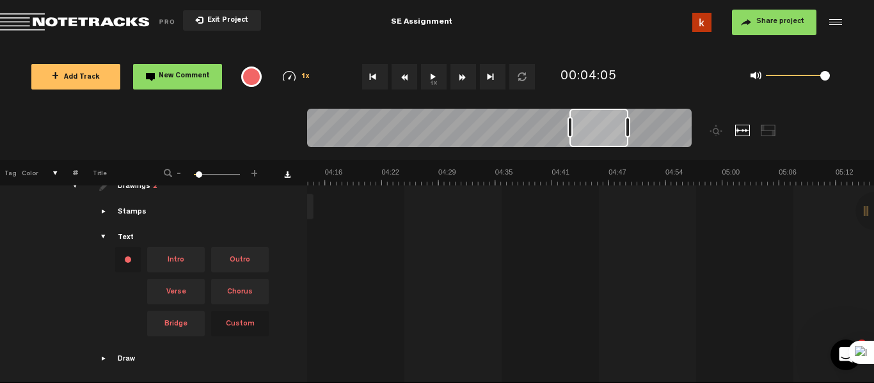
scroll to position [0, 2309]
click at [288, 173] on link "Download comments" at bounding box center [287, 175] width 6 height 6
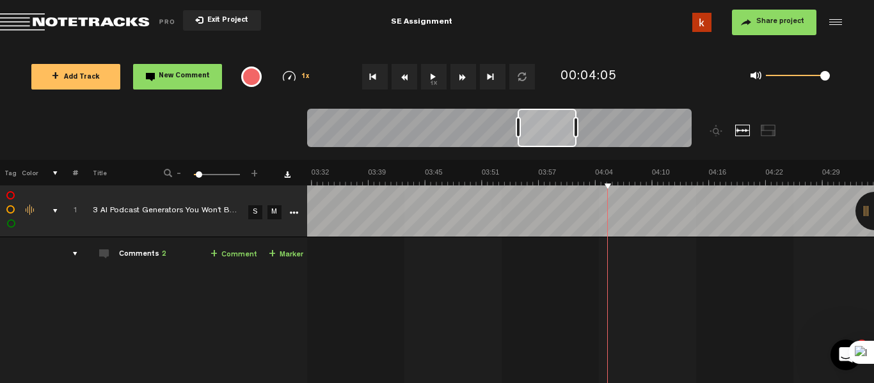
scroll to position [0, 1695]
click at [766, 10] on button "Share project" at bounding box center [774, 23] width 84 height 26
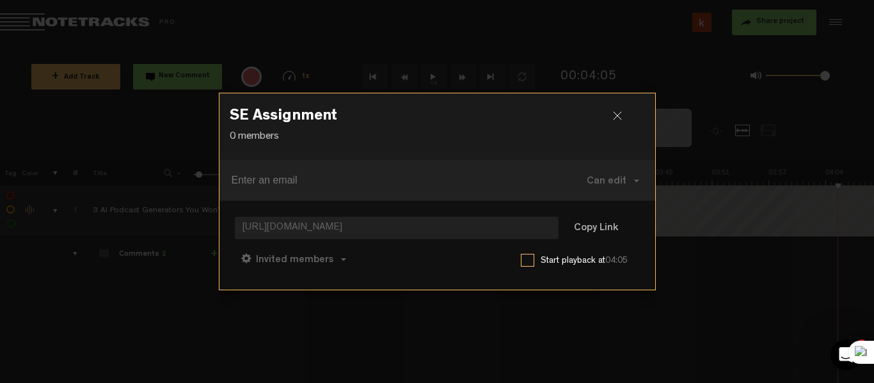
click at [626, 116] on div at bounding box center [622, 120] width 19 height 19
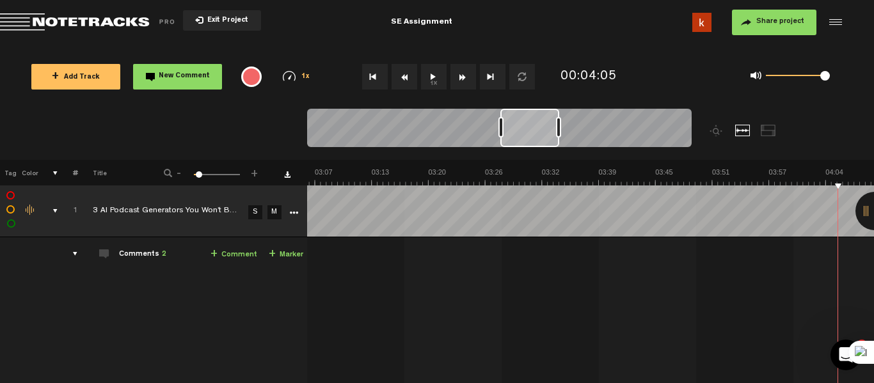
click at [837, 19] on div at bounding box center [833, 22] width 19 height 19
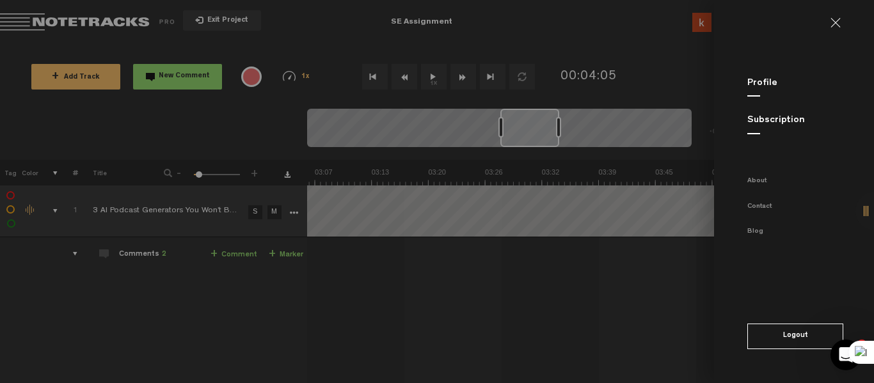
click at [839, 22] on link at bounding box center [841, 23] width 20 height 10
